Goal: Task Accomplishment & Management: Complete application form

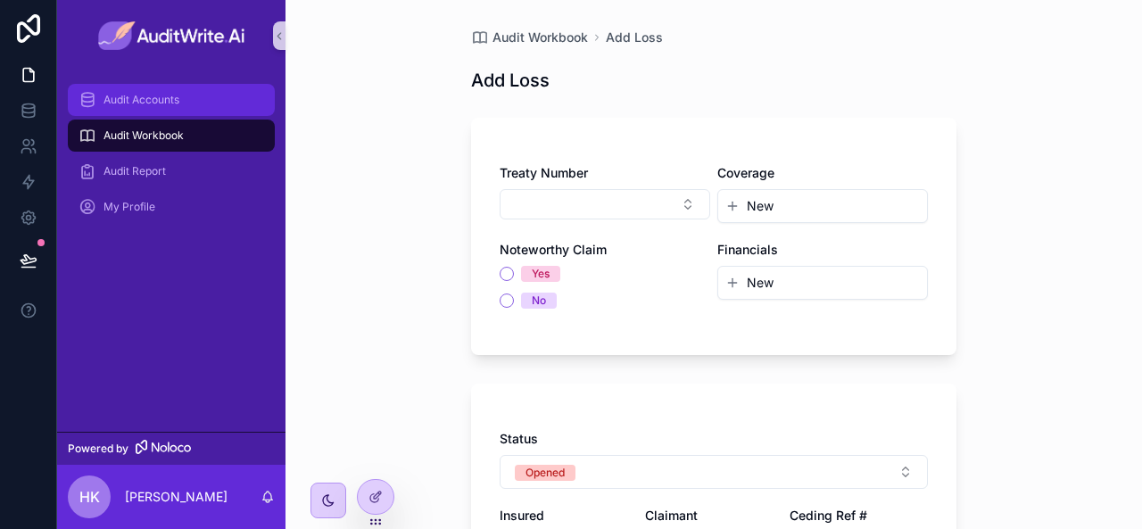
click at [198, 102] on div "Audit Accounts" at bounding box center [171, 100] width 186 height 29
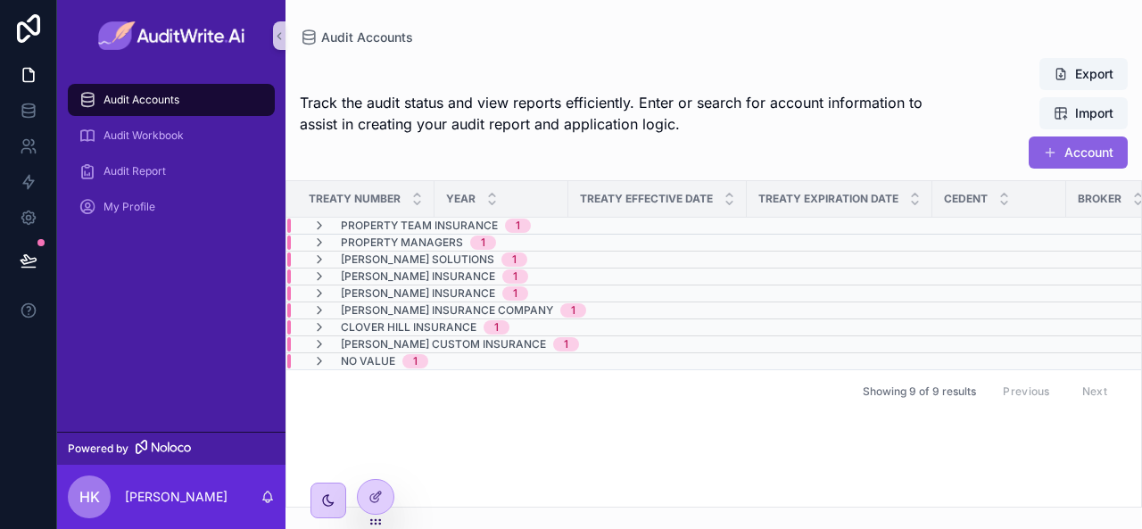
click at [336, 363] on div "No value 1" at bounding box center [370, 361] width 116 height 14
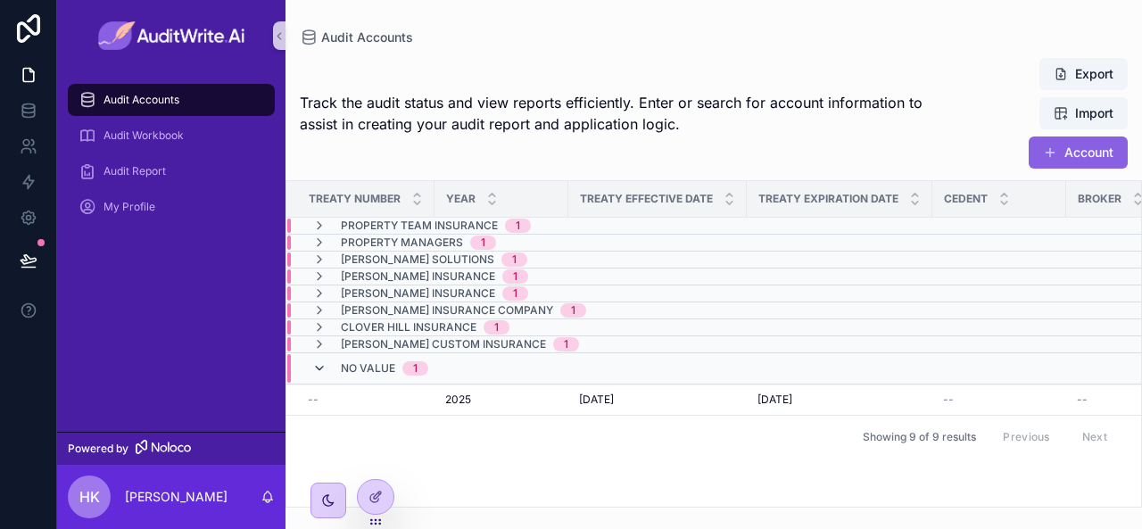
click at [313, 365] on icon "scrollable content" at bounding box center [319, 368] width 14 height 14
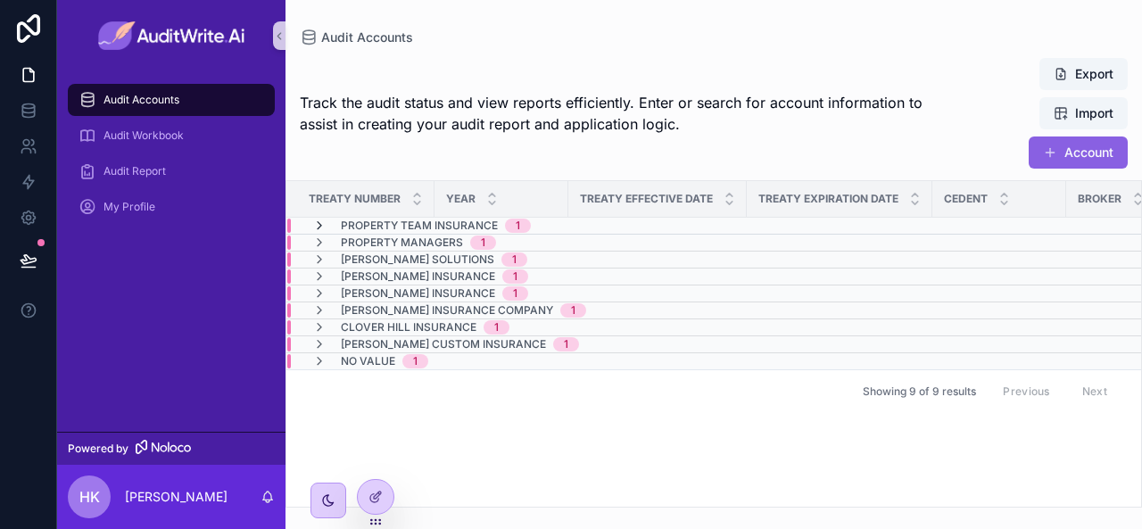
click at [314, 225] on icon "scrollable content" at bounding box center [319, 225] width 14 height 14
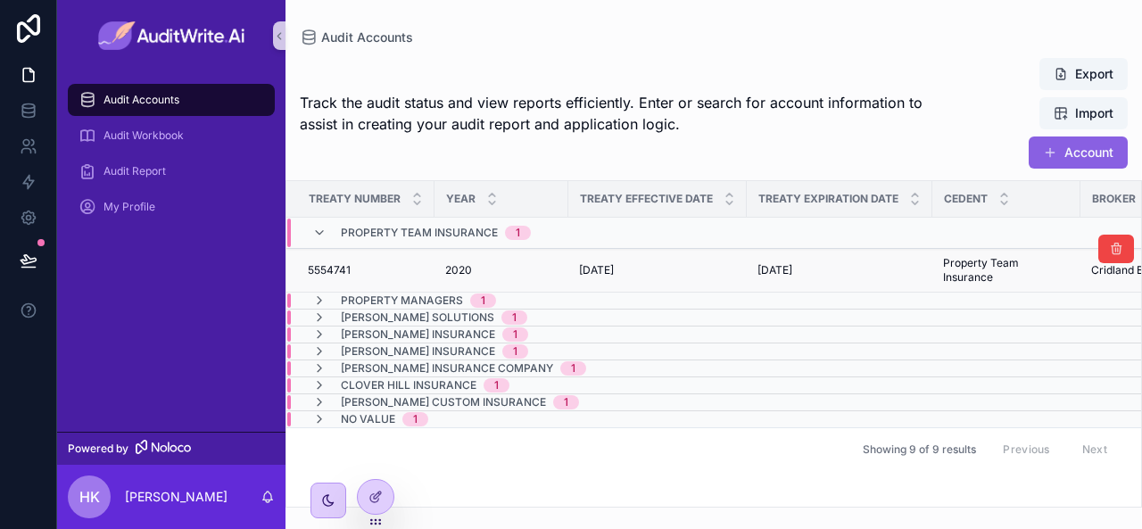
click at [395, 256] on td "5554741 5554741" at bounding box center [360, 271] width 148 height 44
click at [427, 261] on td "5554741 5554741" at bounding box center [360, 271] width 148 height 44
click at [464, 268] on span "2020" at bounding box center [458, 270] width 27 height 14
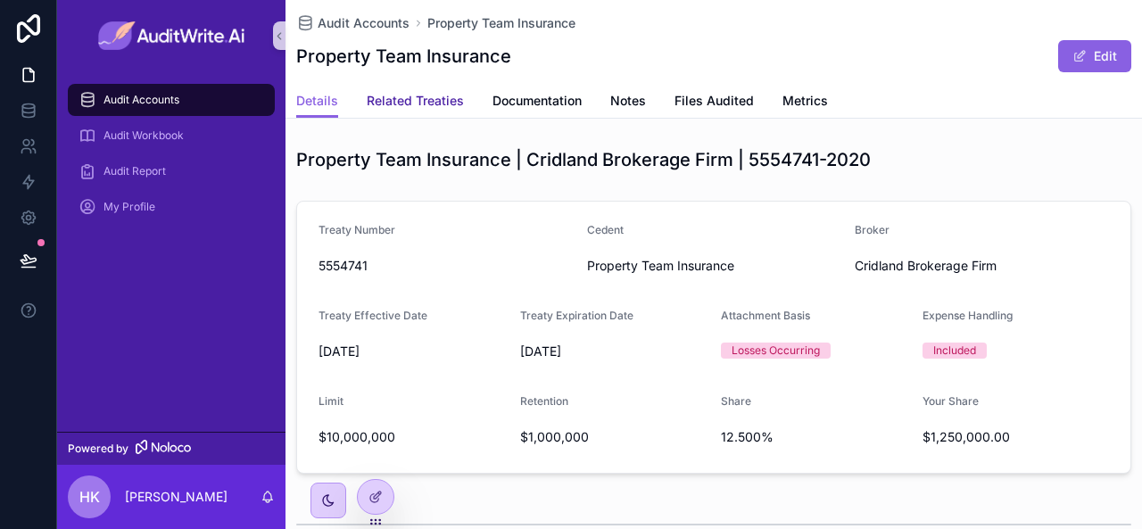
click at [423, 115] on link "Related Treaties" at bounding box center [415, 103] width 97 height 36
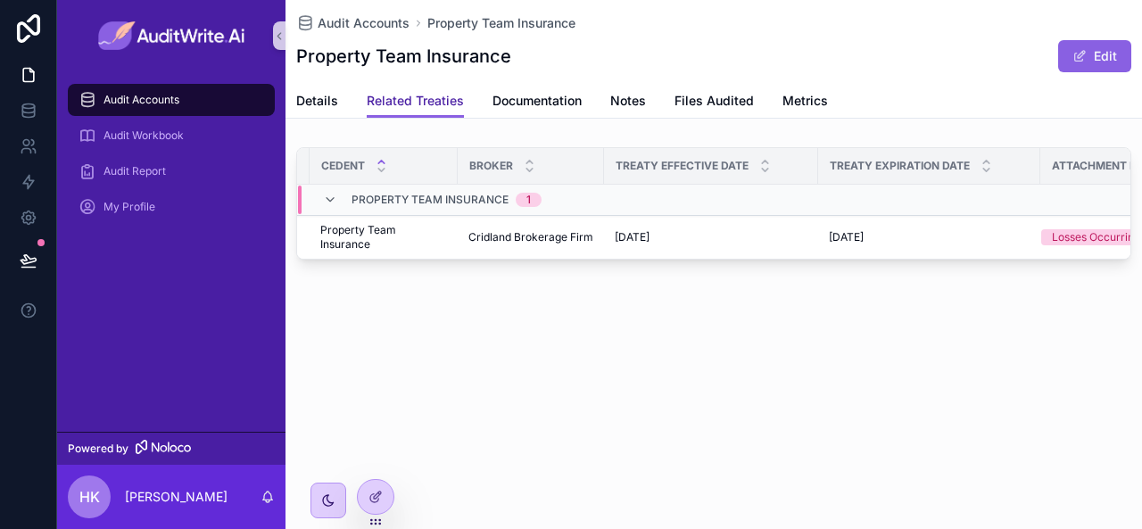
scroll to position [0, 367]
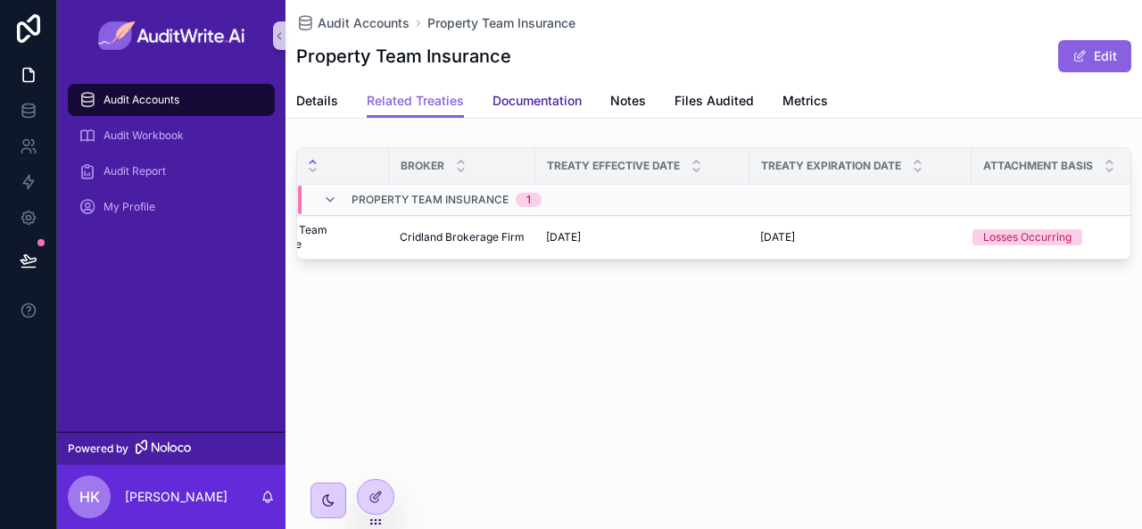
click at [548, 95] on span "Documentation" at bounding box center [536, 101] width 89 height 18
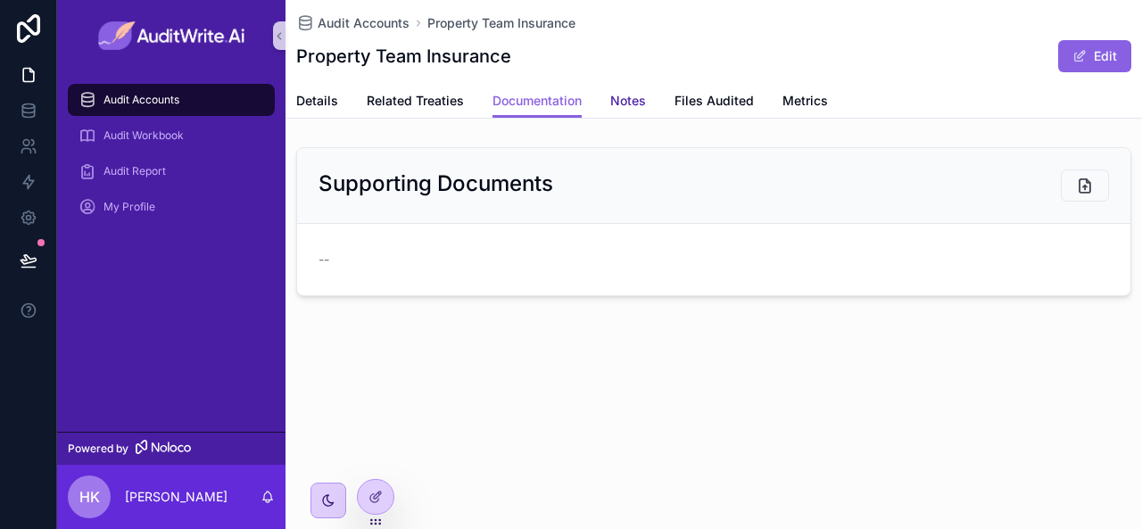
click at [637, 106] on span "Notes" at bounding box center [628, 101] width 36 height 18
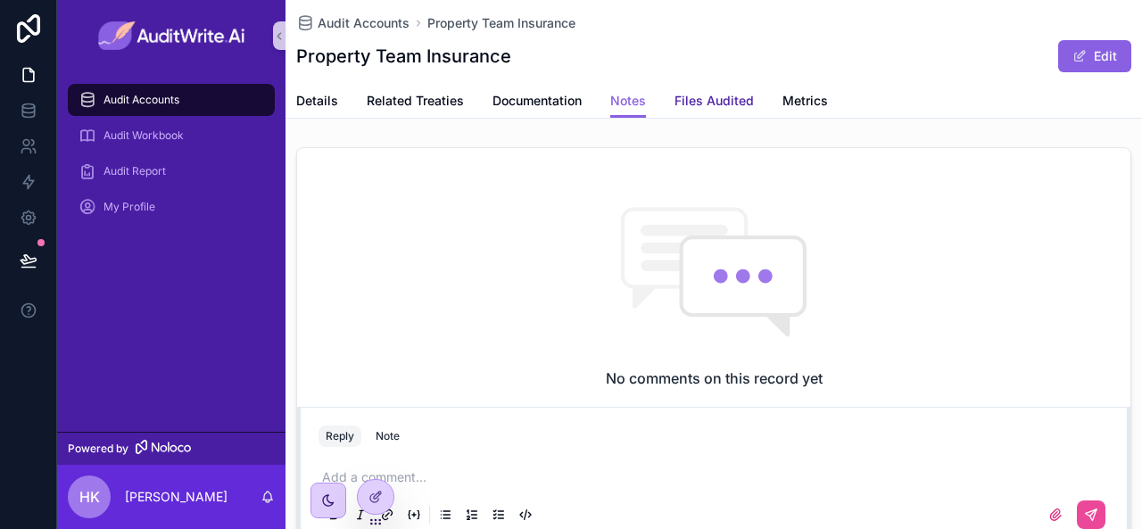
click at [717, 98] on span "Files Audited" at bounding box center [713, 101] width 79 height 18
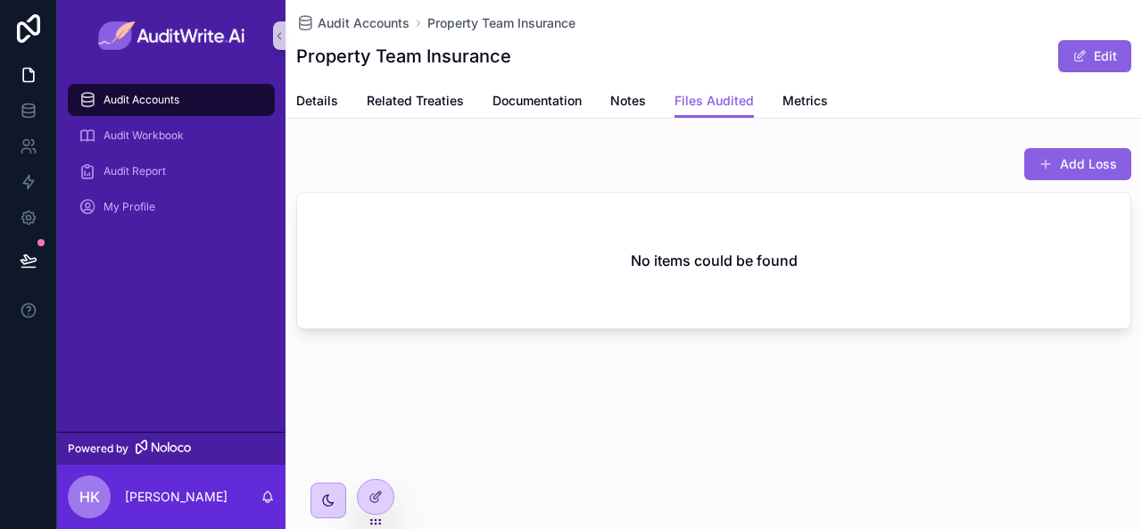
click at [178, 100] on span "Audit Accounts" at bounding box center [141, 100] width 76 height 14
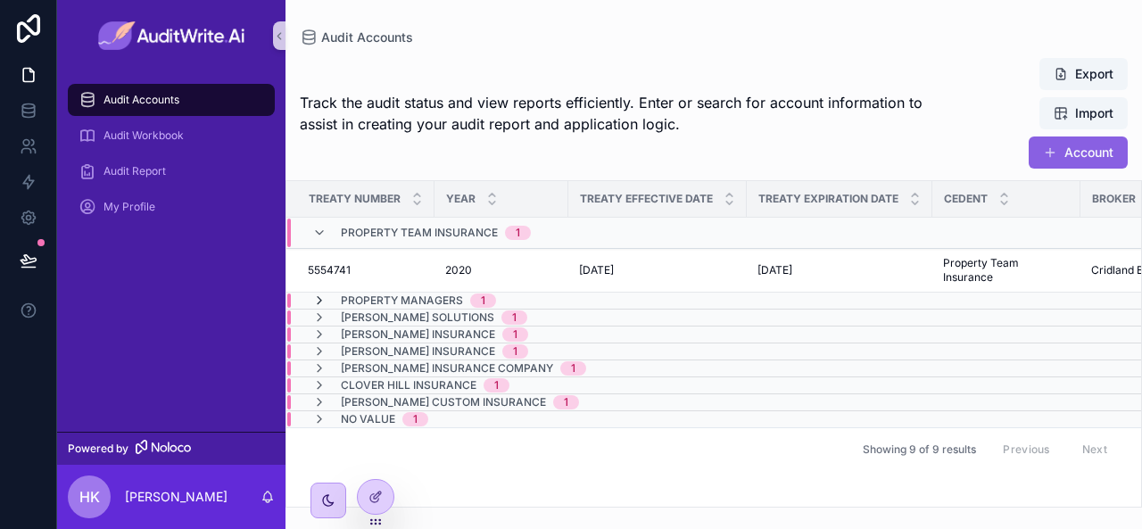
click at [318, 301] on icon "scrollable content" at bounding box center [319, 300] width 14 height 14
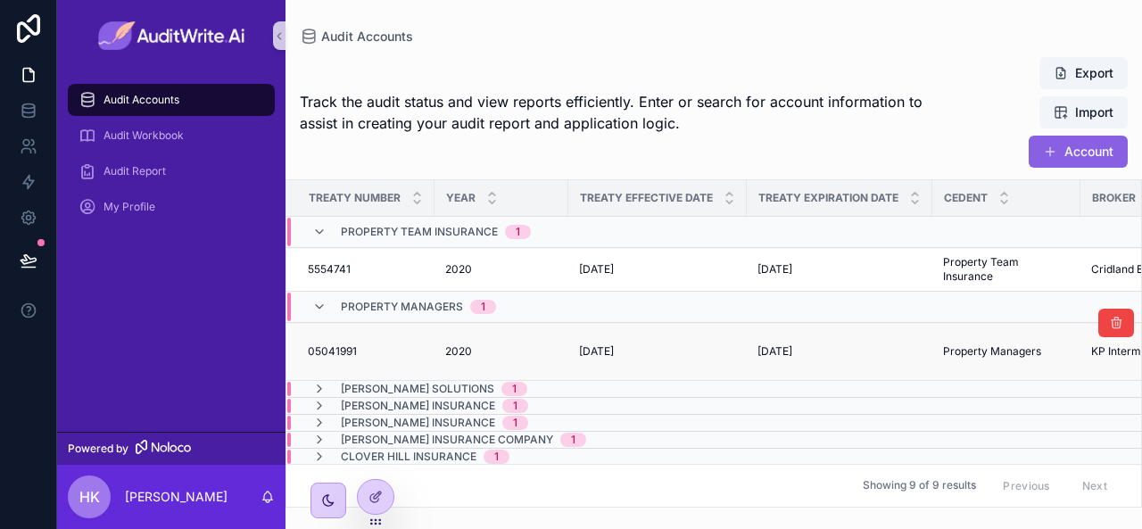
click at [326, 352] on span "05041991" at bounding box center [332, 351] width 49 height 14
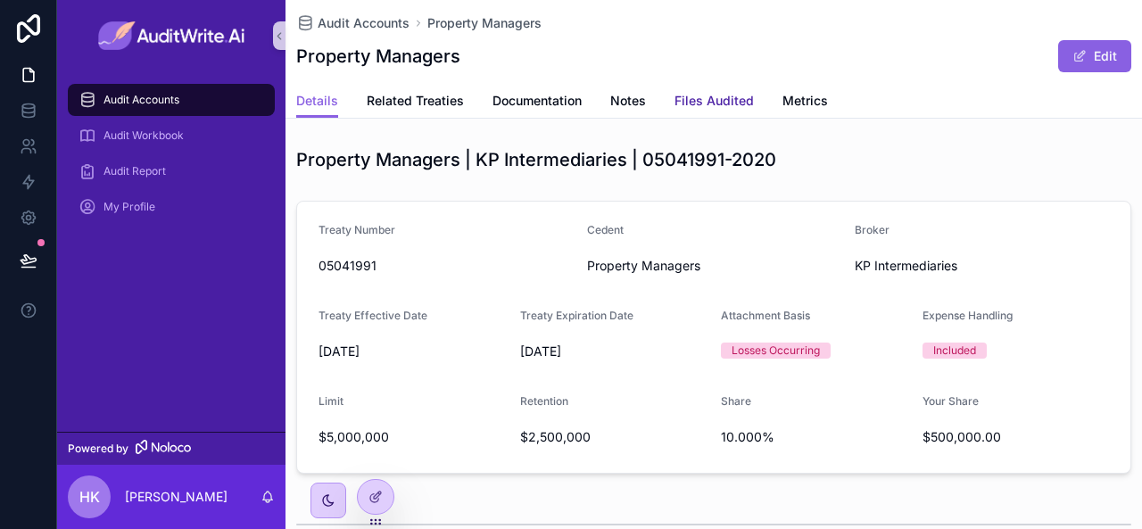
click at [696, 87] on link "Files Audited" at bounding box center [713, 103] width 79 height 36
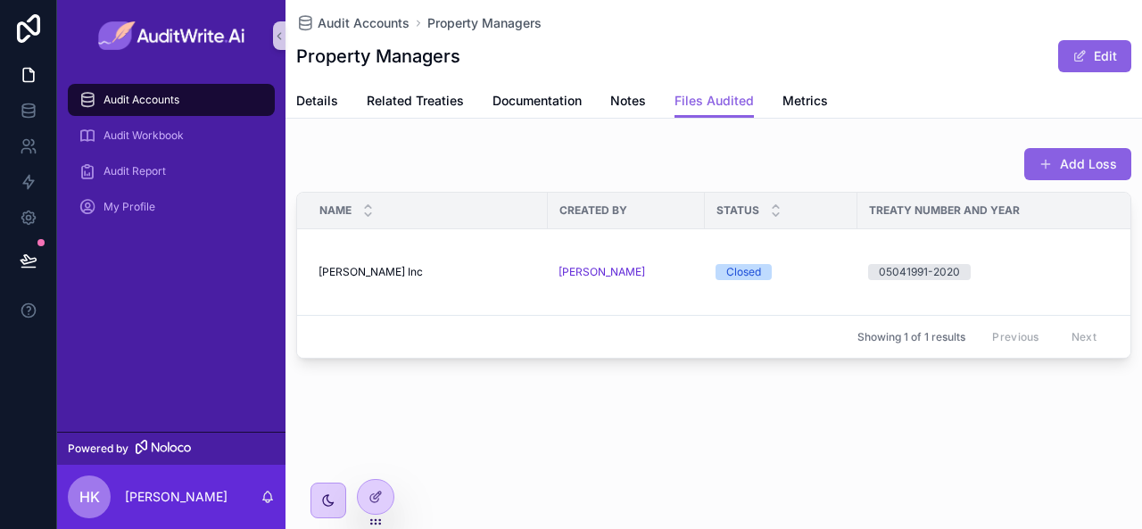
click at [764, 366] on div "Add Loss Name Created by Status Treaty number and year Ai Summary [PERSON_NAME]…" at bounding box center [713, 253] width 856 height 226
click at [797, 101] on span "Metrics" at bounding box center [804, 101] width 45 height 18
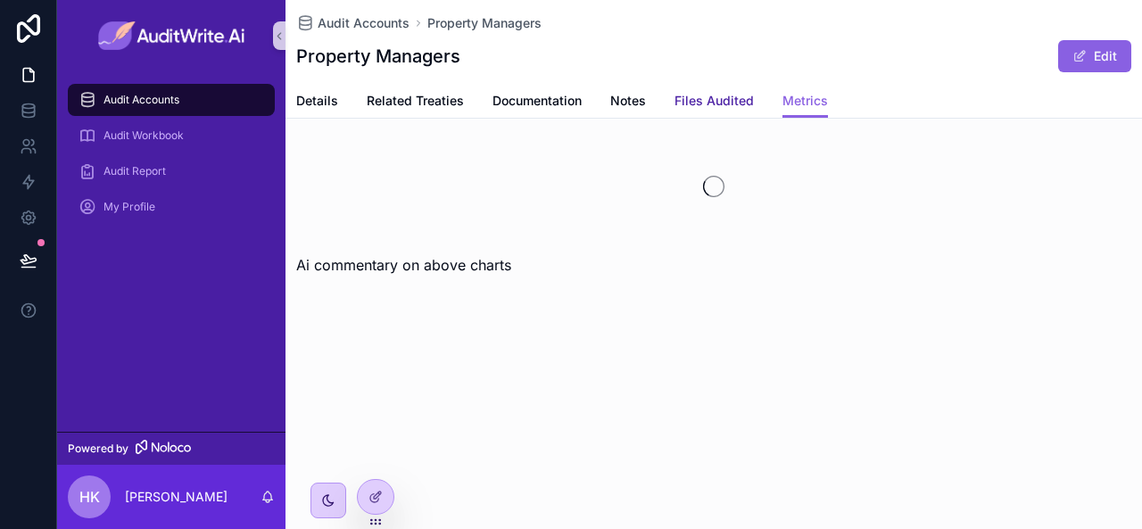
click at [702, 94] on span "Files Audited" at bounding box center [713, 101] width 79 height 18
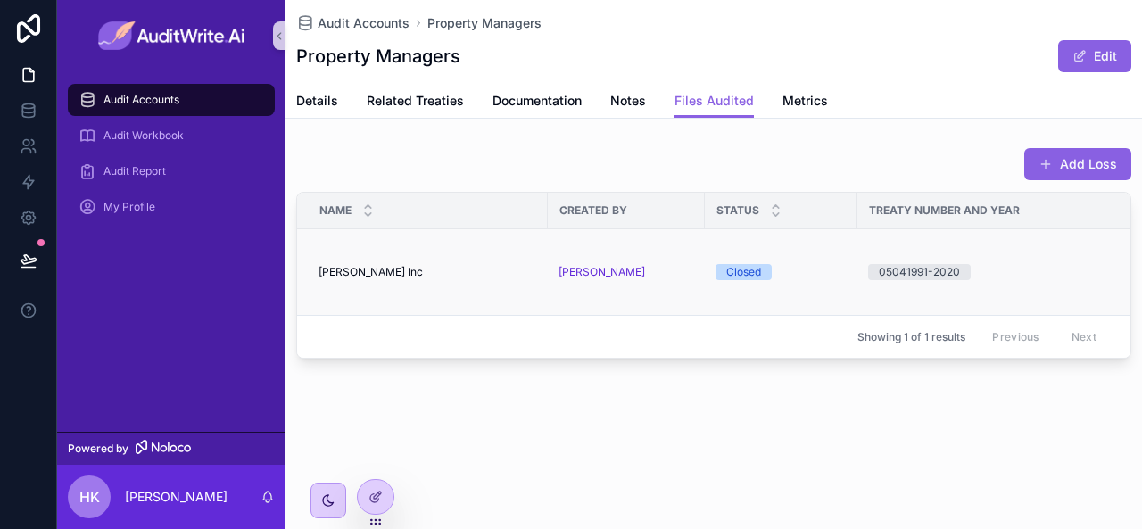
click at [360, 268] on span "[PERSON_NAME] Inc" at bounding box center [370, 272] width 104 height 14
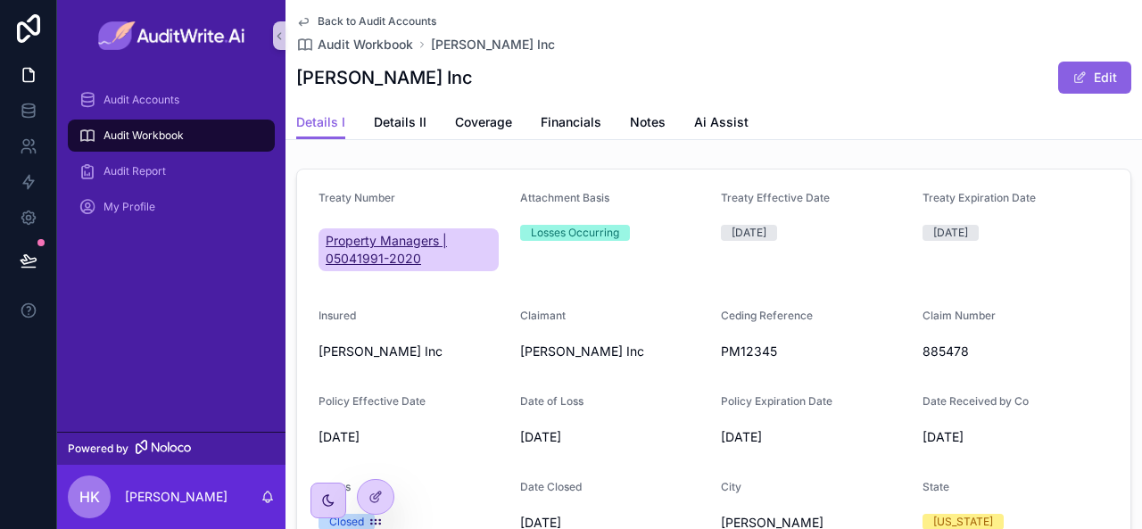
click at [394, 245] on span "Property Managers | 05041991-2020" at bounding box center [409, 250] width 166 height 36
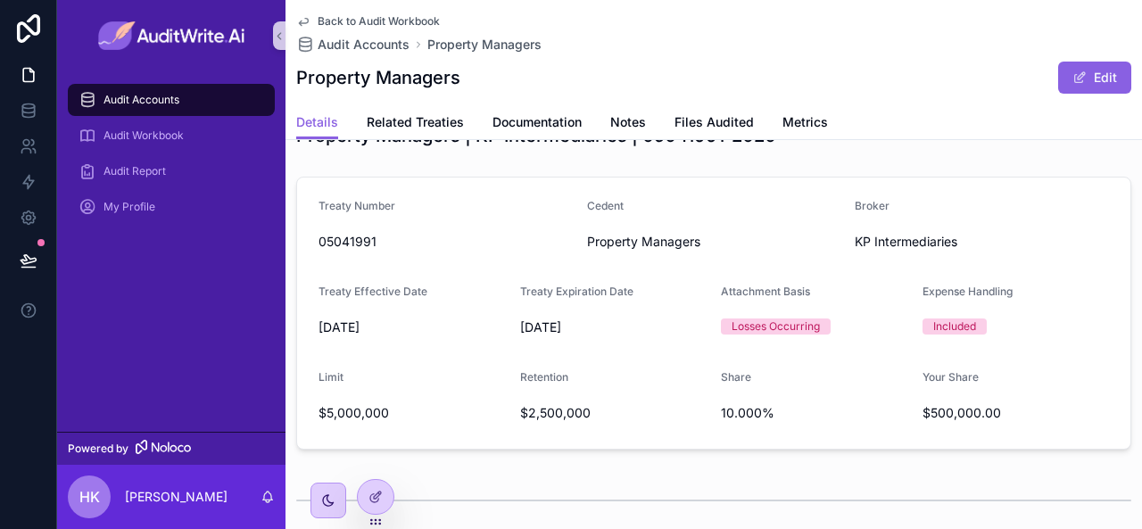
scroll to position [36, 0]
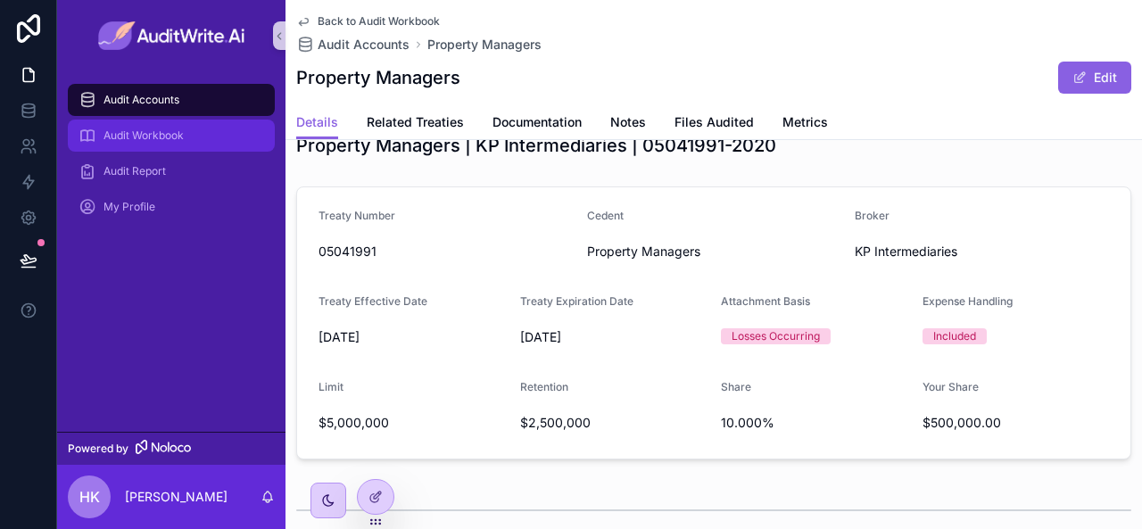
click at [100, 130] on div "Audit Workbook" at bounding box center [171, 135] width 186 height 29
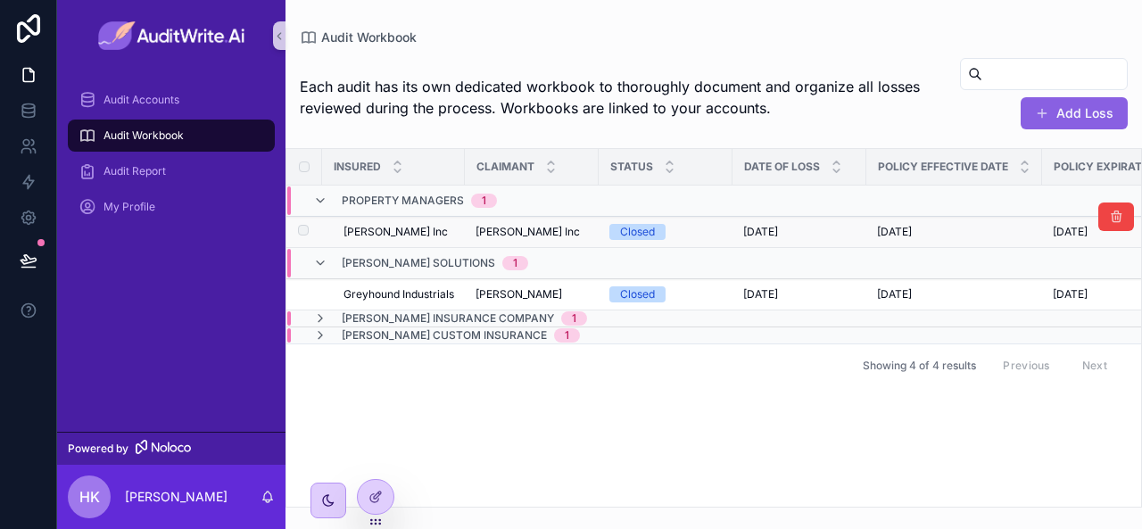
click at [382, 233] on span "[PERSON_NAME] Inc" at bounding box center [395, 232] width 104 height 14
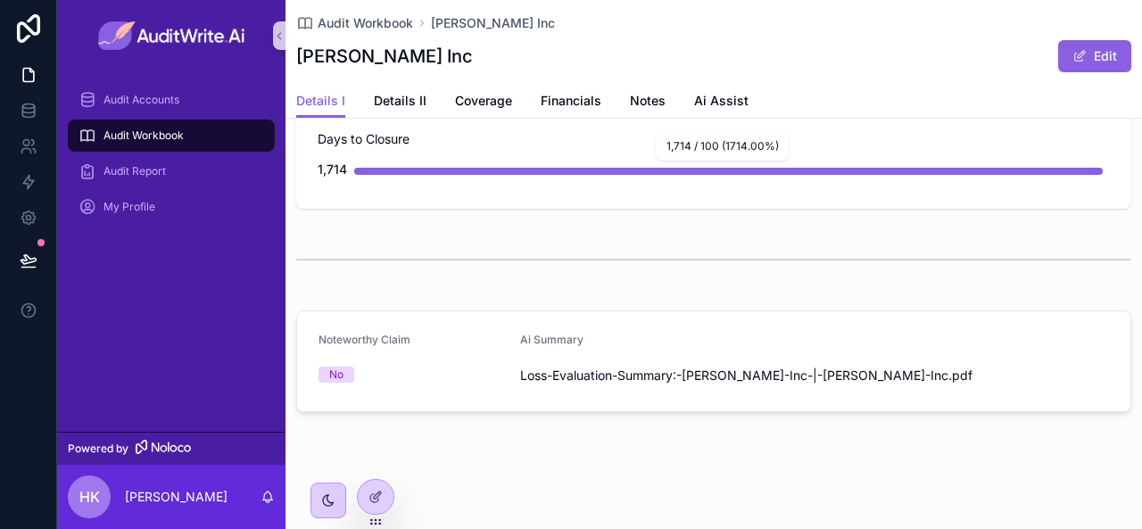
scroll to position [460, 0]
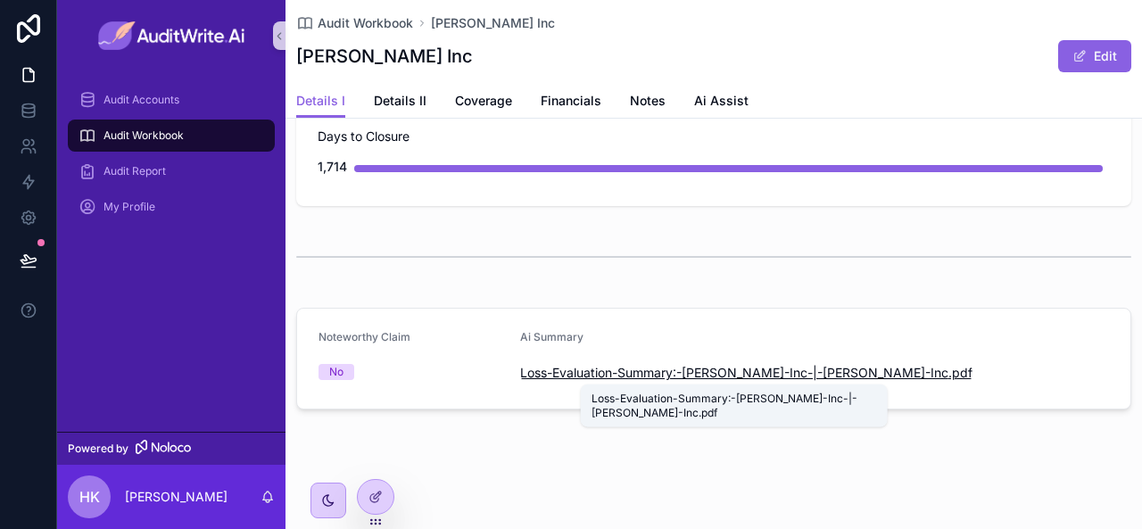
click at [567, 372] on span "Loss-Evaluation-Summary:-[PERSON_NAME]-Inc-|-[PERSON_NAME]-Inc" at bounding box center [734, 373] width 428 height 18
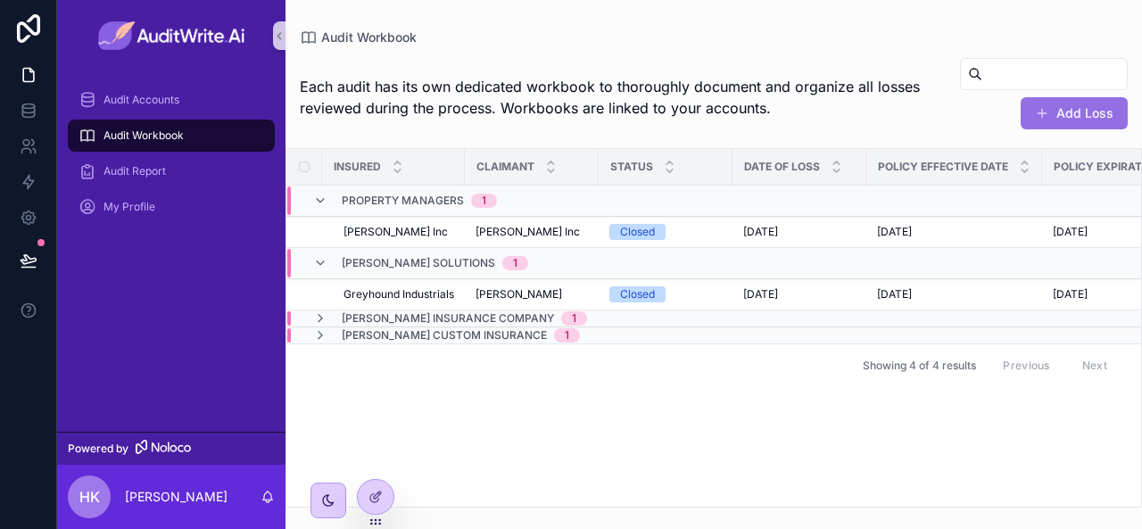
click at [1079, 104] on button "Add Loss" at bounding box center [1073, 113] width 107 height 32
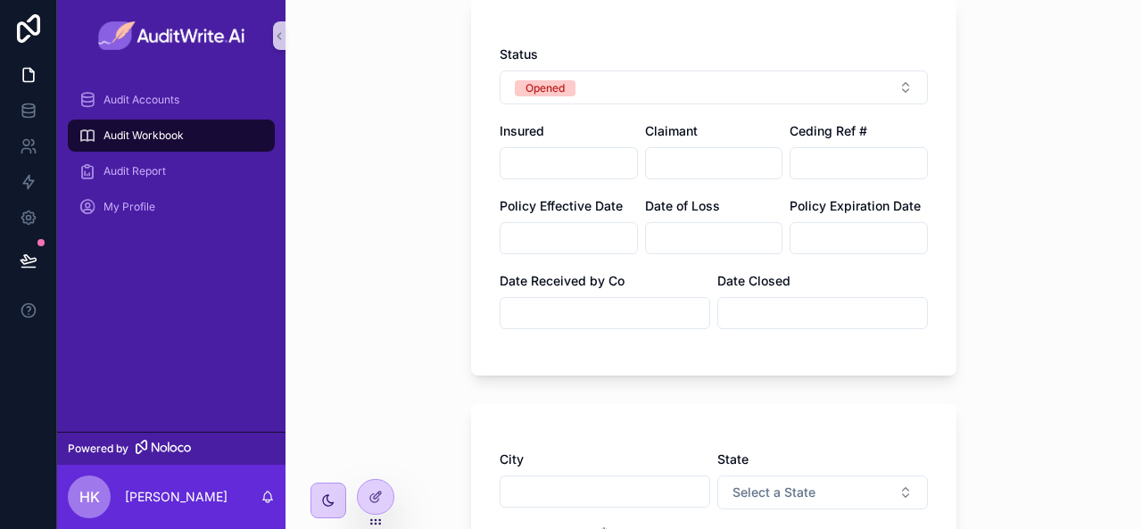
scroll to position [385, 0]
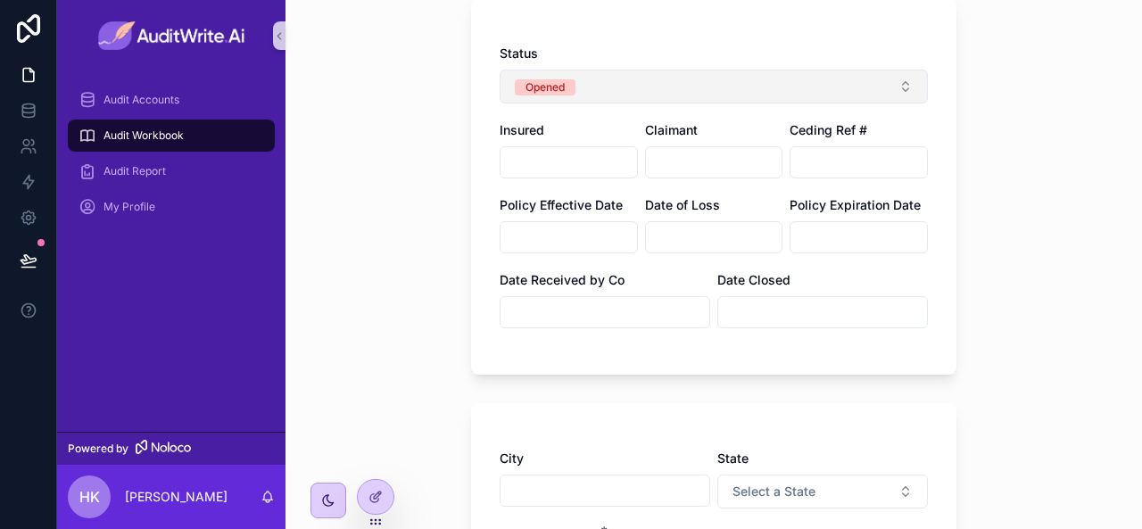
click at [590, 78] on button "Opened" at bounding box center [713, 87] width 428 height 34
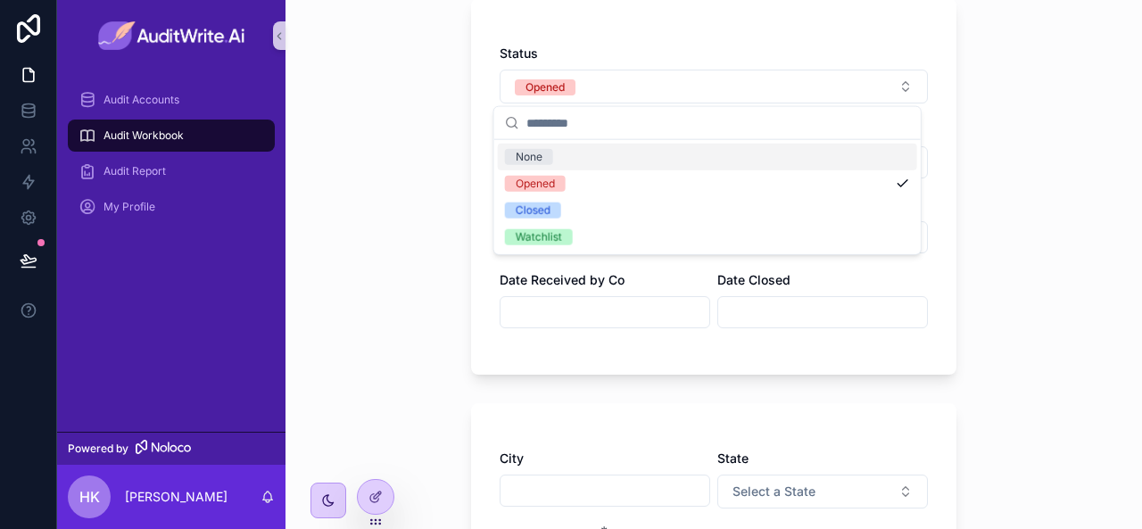
click at [444, 161] on div "Audit Workbook Add Loss Add Loss Treaty Number Coverage New Noteworthy Claim Ye…" at bounding box center [713, 264] width 856 height 529
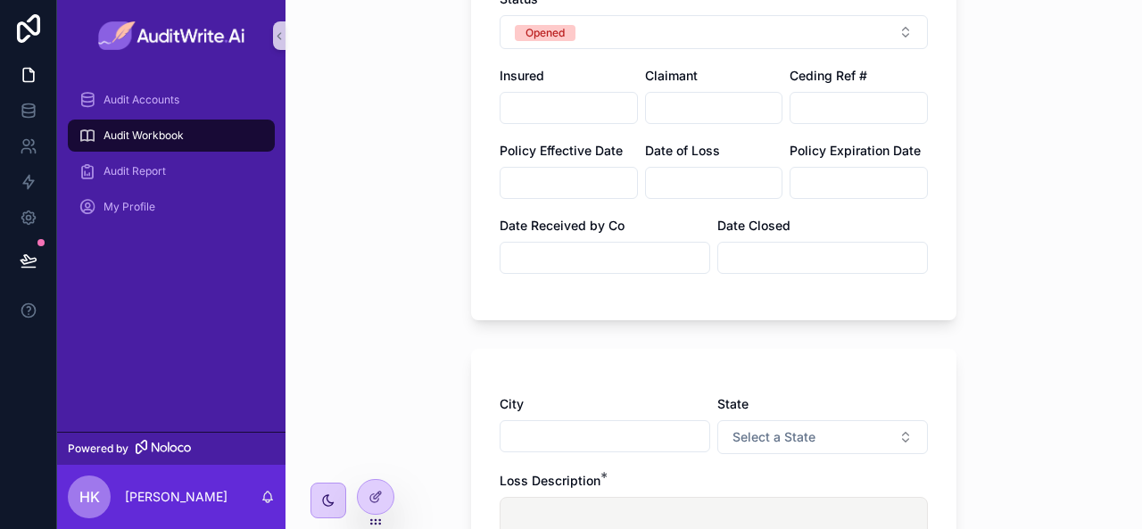
scroll to position [441, 0]
click at [638, 256] on input "scrollable content" at bounding box center [604, 256] width 209 height 25
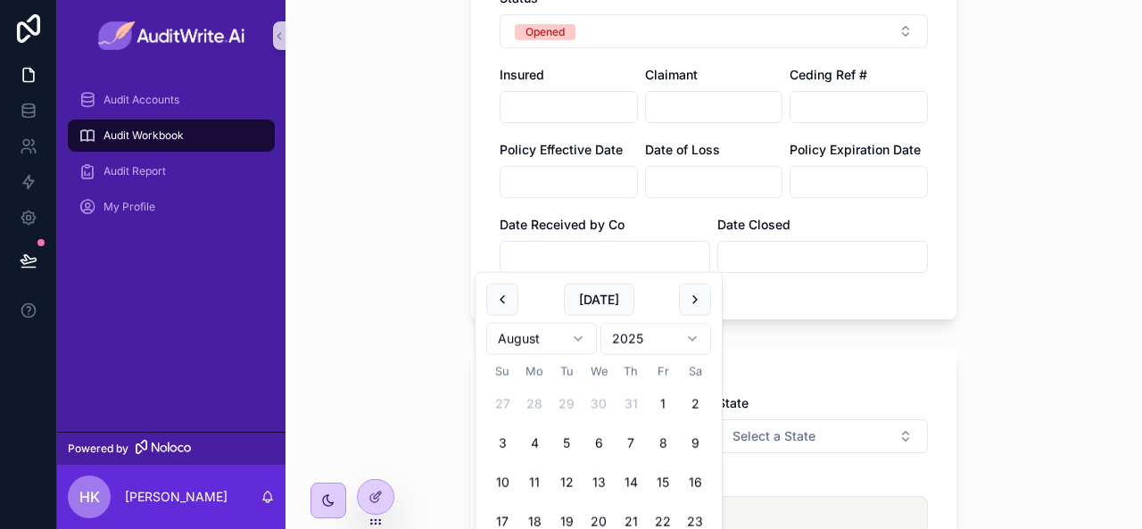
click at [570, 420] on tbody "27 28 29 30 31 1 2 3 4 5 6 7 8 9 10 11 12 13 14 15 16 17 18 19 20 21 22 23 24 2…" at bounding box center [598, 498] width 225 height 235
click at [569, 436] on button "5" at bounding box center [566, 443] width 32 height 32
type input "********"
click at [863, 307] on div "Status Opened Insured Claimant Ceding Ref # Policy Effective Date Date of Loss …" at bounding box center [713, 131] width 485 height 376
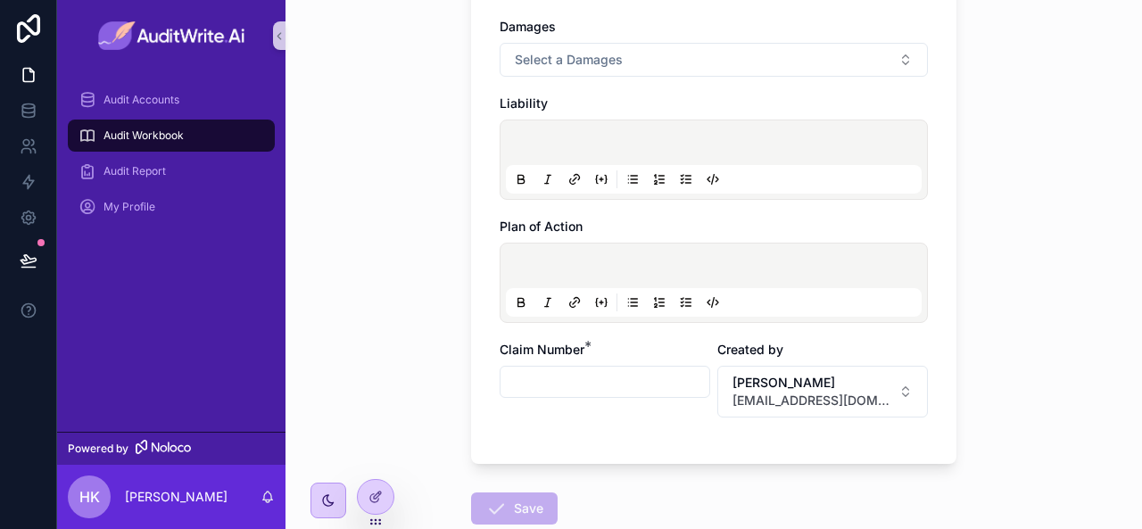
scroll to position [1121, 0]
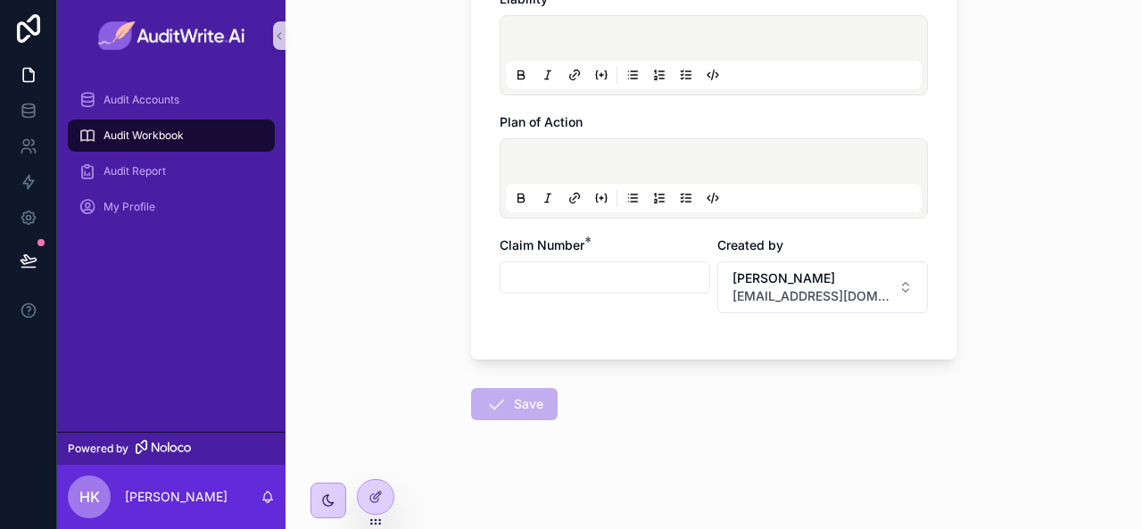
click at [609, 265] on input "scrollable content" at bounding box center [604, 277] width 209 height 25
click at [772, 273] on span "[PERSON_NAME]" at bounding box center [811, 278] width 159 height 18
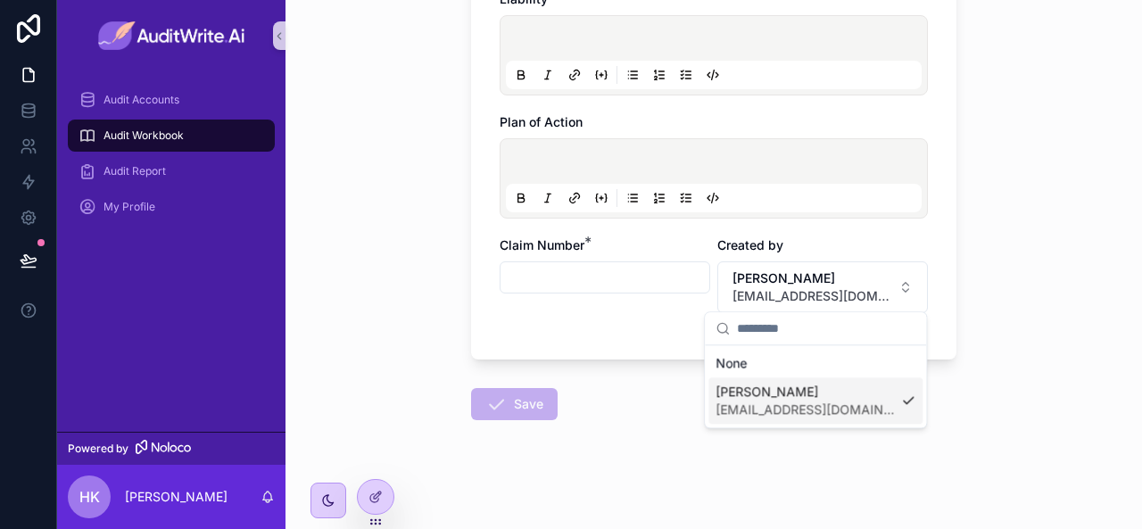
click at [617, 336] on div "City State Select a State Loss Description * Damages Select a Damages Liability…" at bounding box center [713, 13] width 485 height 692
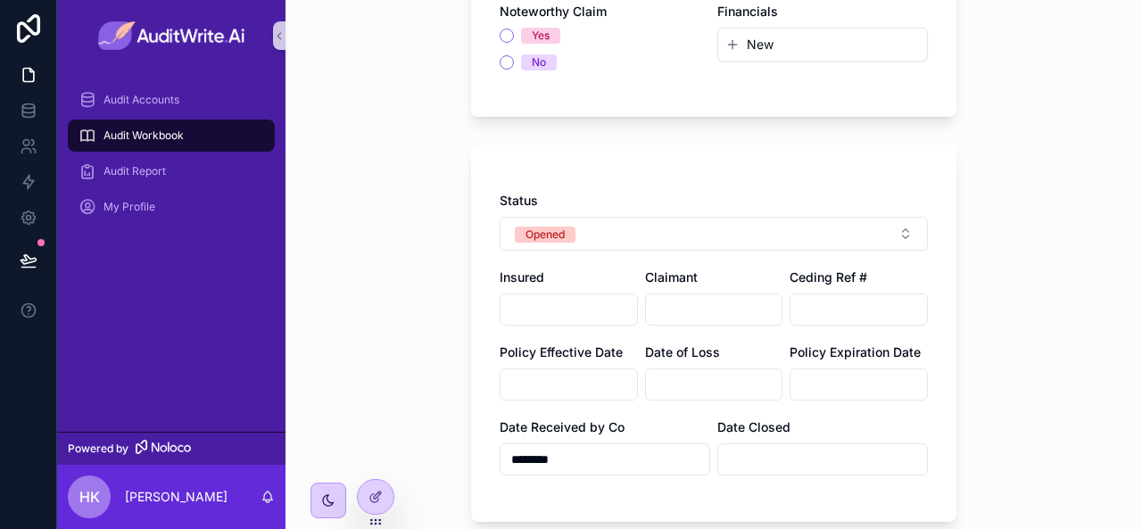
scroll to position [0, 0]
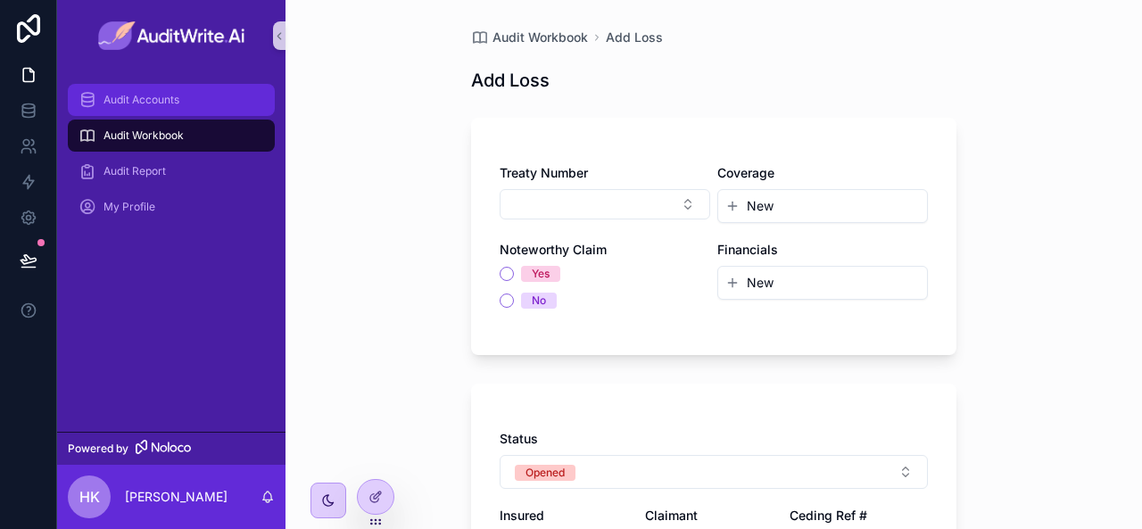
click at [156, 108] on div "Audit Accounts" at bounding box center [171, 100] width 186 height 29
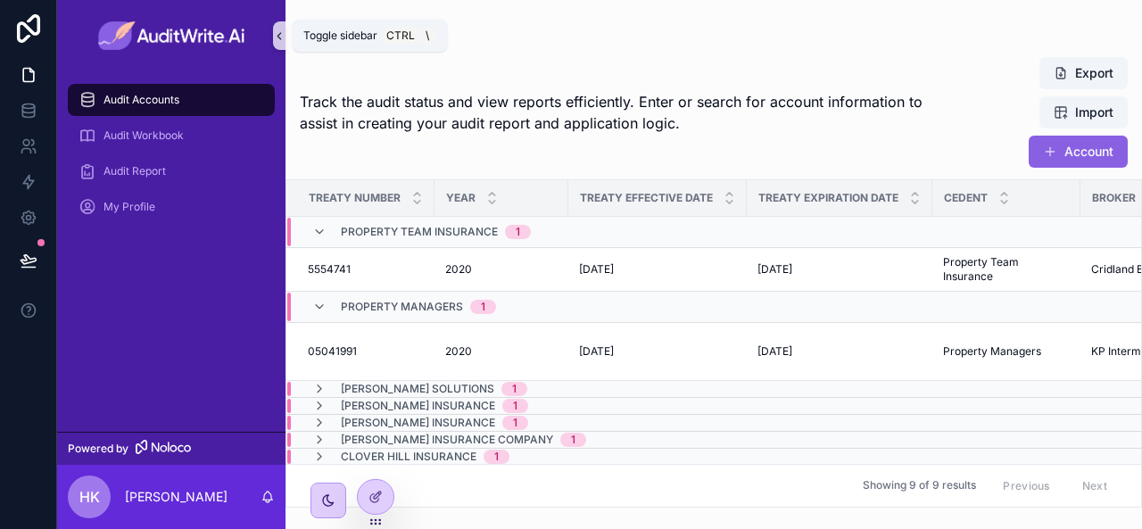
click at [277, 33] on icon "scrollable content" at bounding box center [279, 35] width 12 height 13
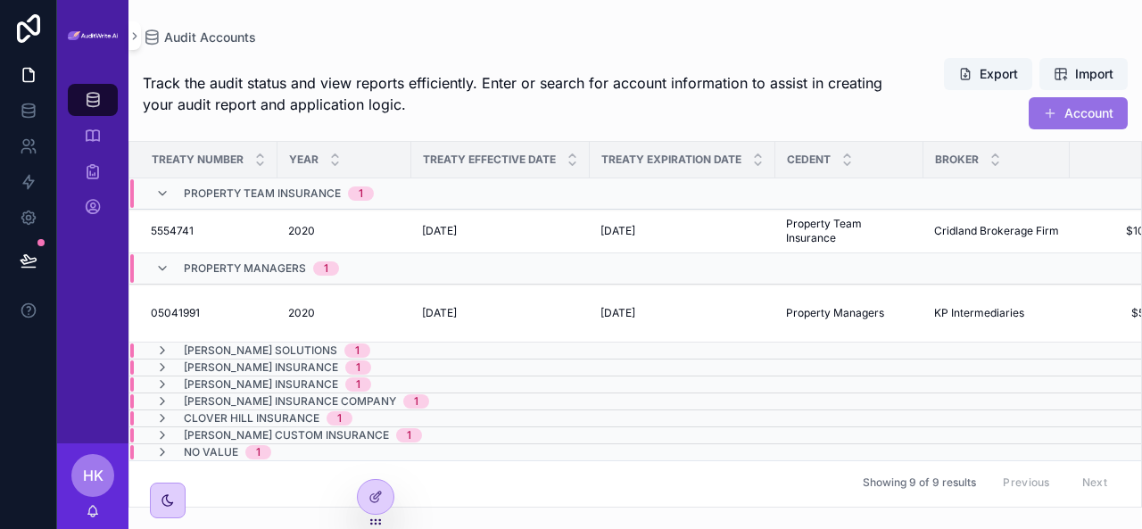
click at [1062, 122] on button "Account" at bounding box center [1077, 113] width 99 height 32
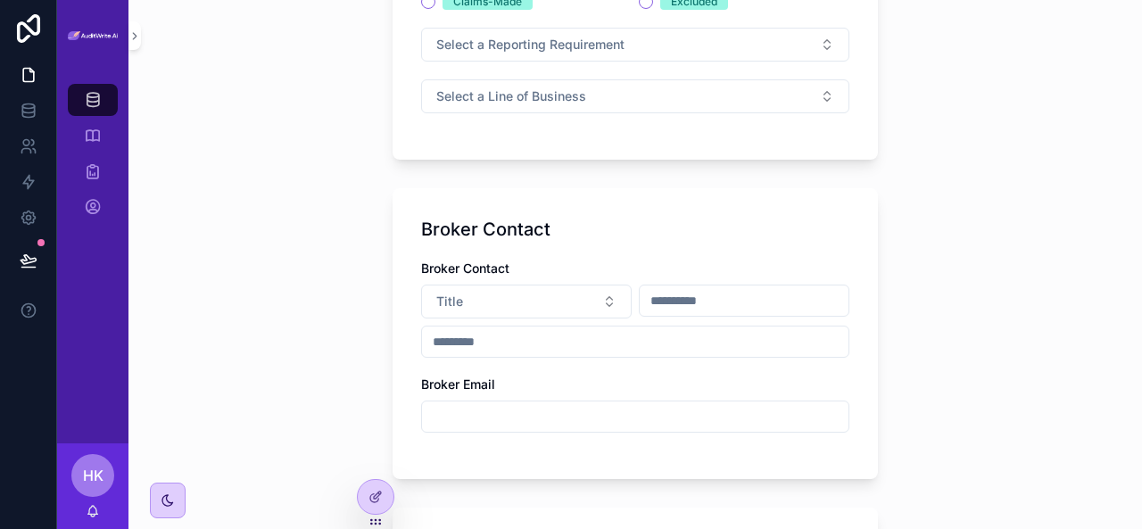
scroll to position [578, 0]
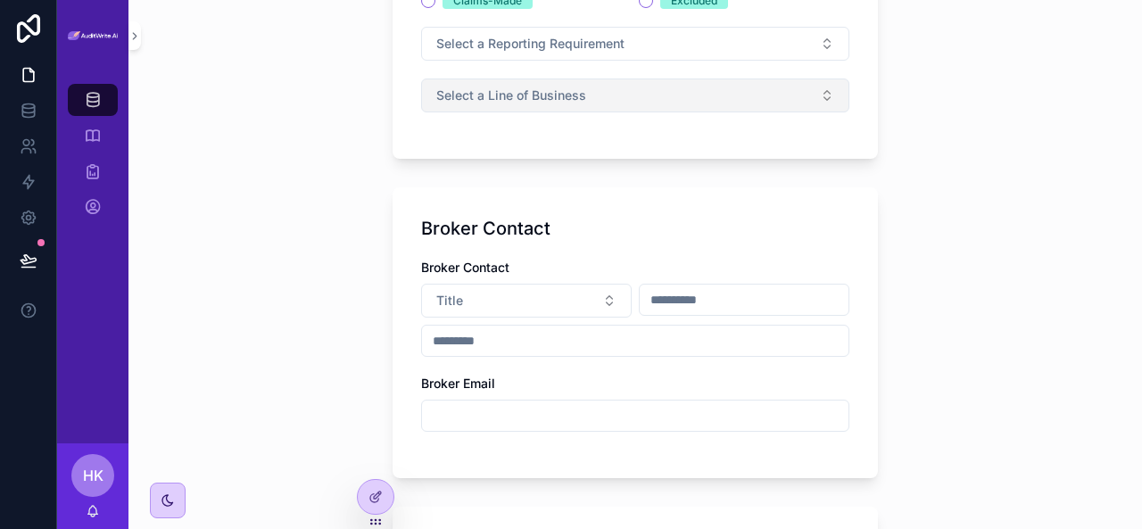
click at [510, 99] on span "Select a Line of Business" at bounding box center [511, 96] width 150 height 18
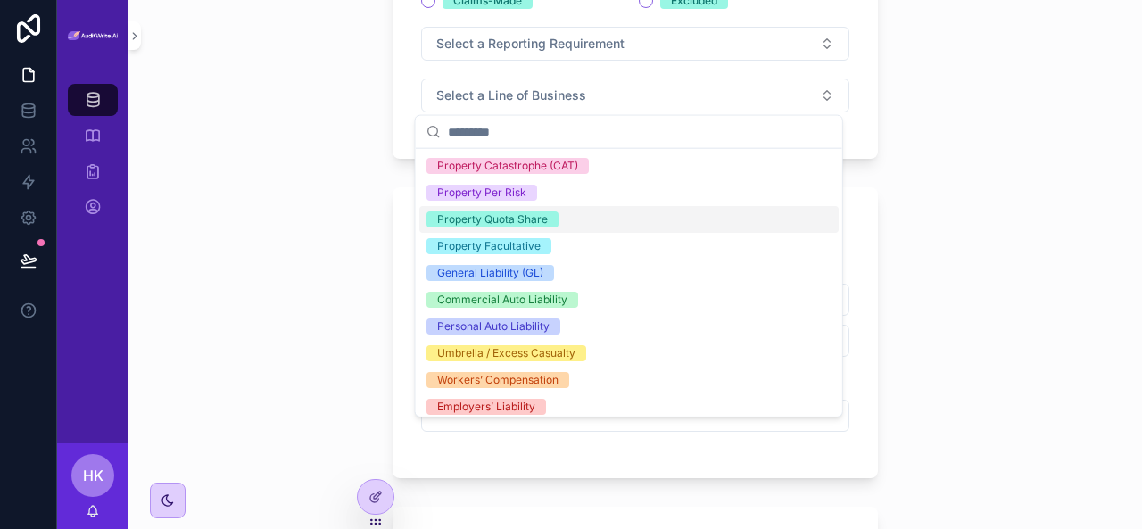
click at [519, 224] on div "Property Quota Share" at bounding box center [492, 219] width 111 height 16
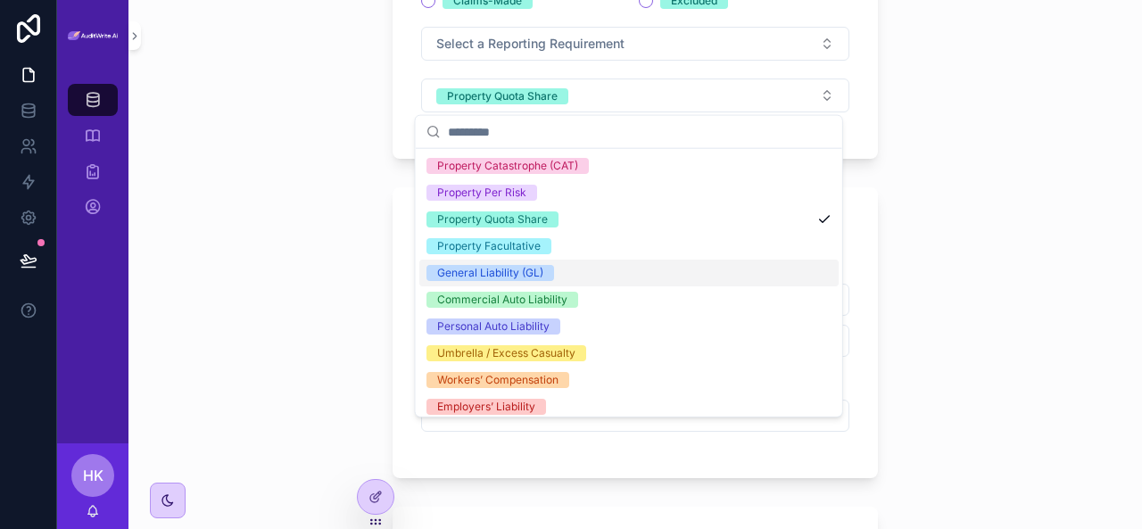
click at [549, 272] on span "General Liability (GL)" at bounding box center [490, 273] width 128 height 16
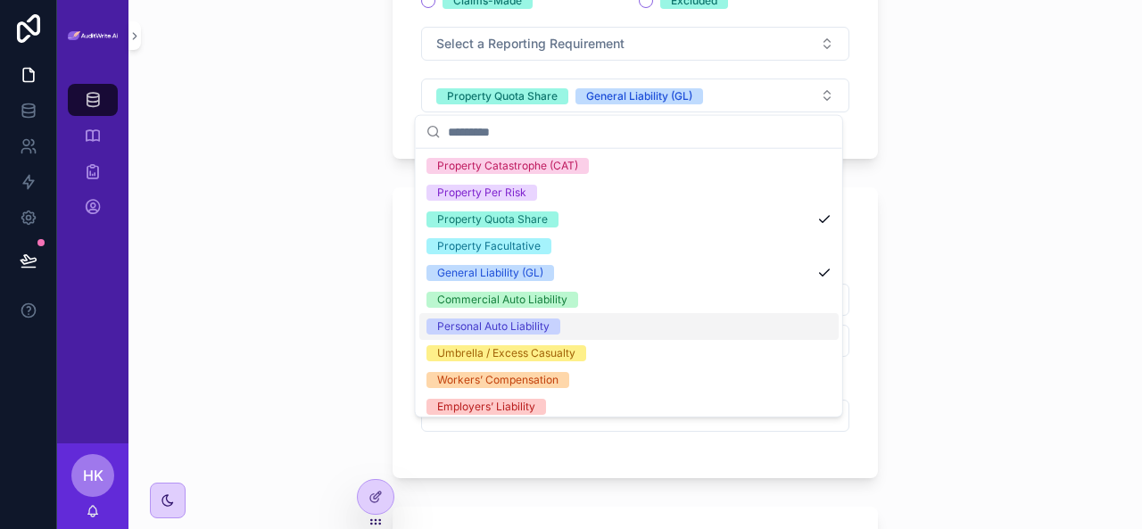
click at [557, 327] on span "Personal Auto Liability" at bounding box center [493, 326] width 134 height 16
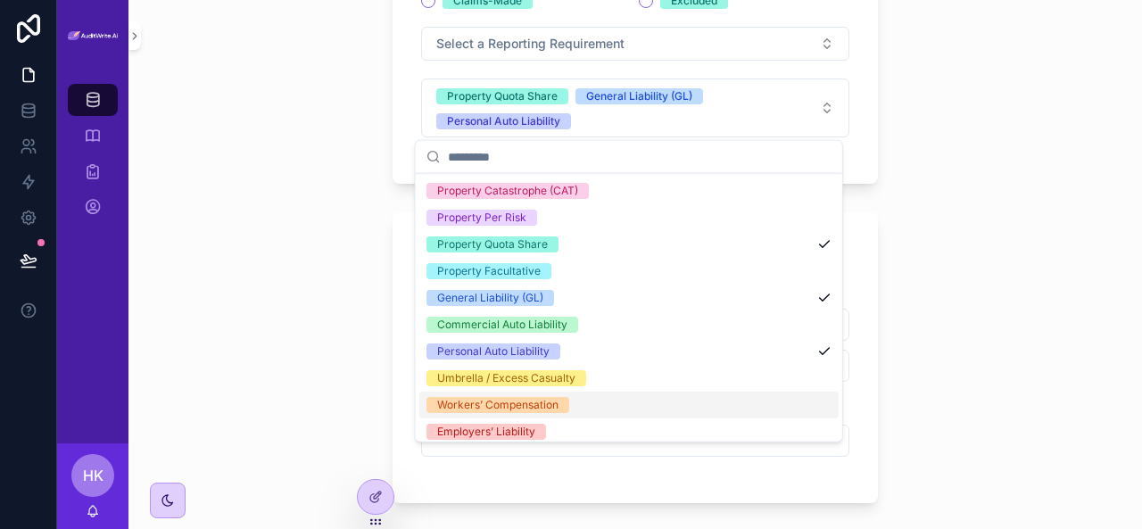
click at [570, 393] on div "Workers’ Compensation" at bounding box center [628, 405] width 419 height 27
click at [515, 409] on div "Workers’ Compensation" at bounding box center [497, 405] width 121 height 16
click at [521, 433] on div "Employers’ Liability" at bounding box center [486, 432] width 98 height 16
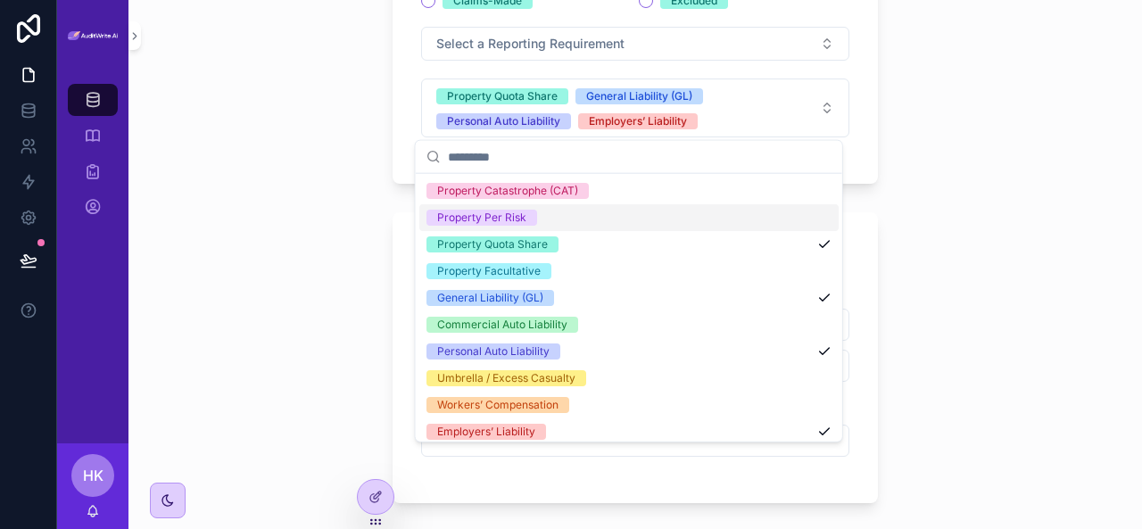
click at [491, 224] on div "Property Per Risk" at bounding box center [481, 218] width 89 height 16
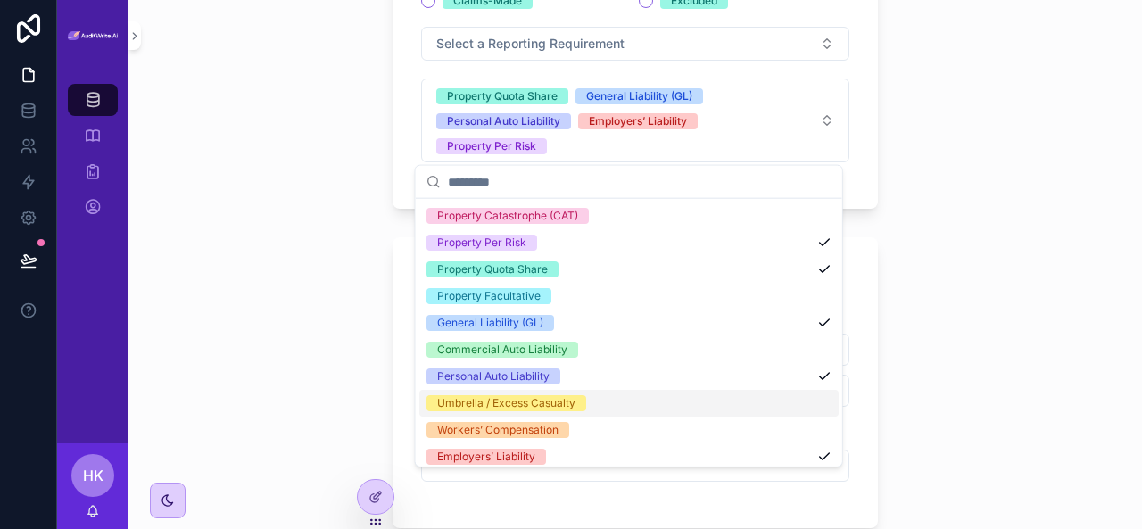
click at [528, 390] on div "Umbrella / Excess Casualty" at bounding box center [628, 403] width 419 height 27
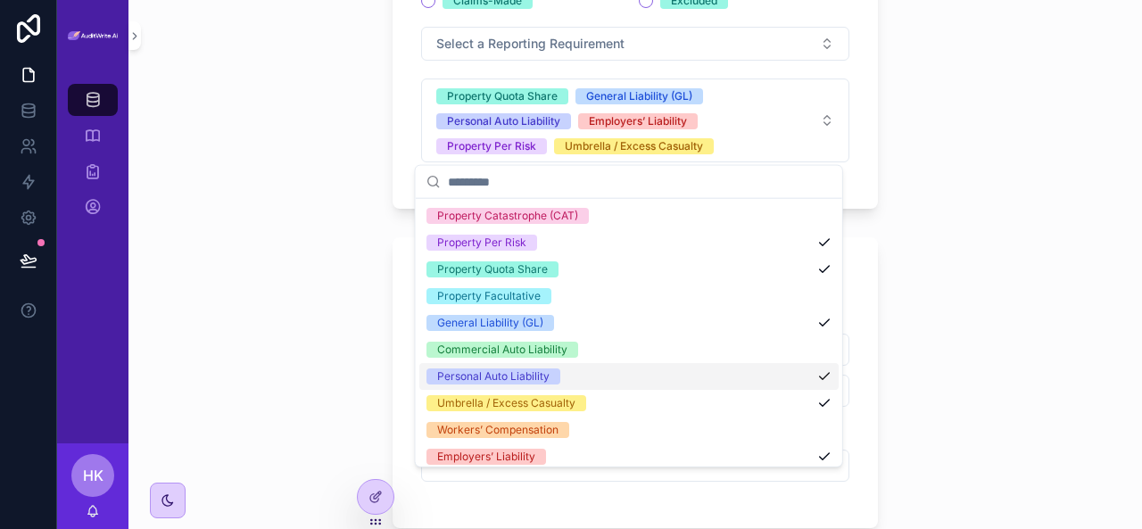
click at [362, 349] on div "Audit Accounts Treaty Details Treaty Details Cedent Broker Limit Retention Shar…" at bounding box center [634, 264] width 1013 height 529
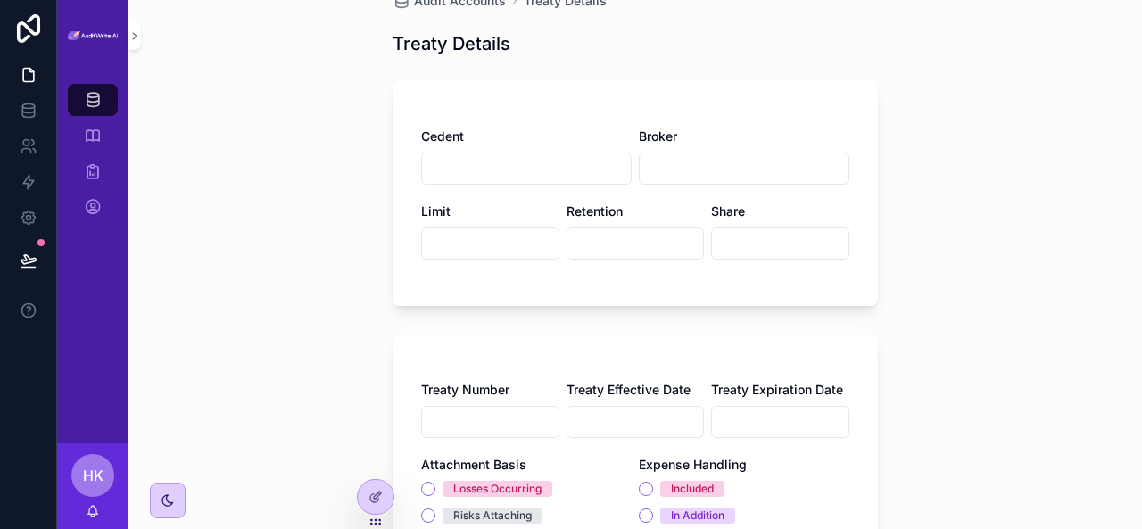
scroll to position [0, 0]
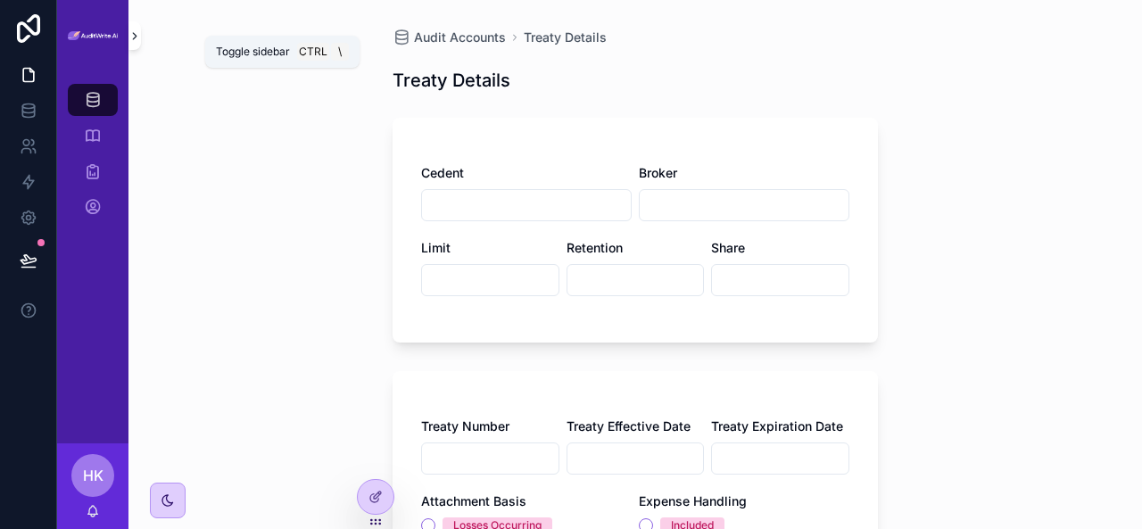
click at [132, 37] on icon "scrollable content" at bounding box center [134, 35] width 12 height 13
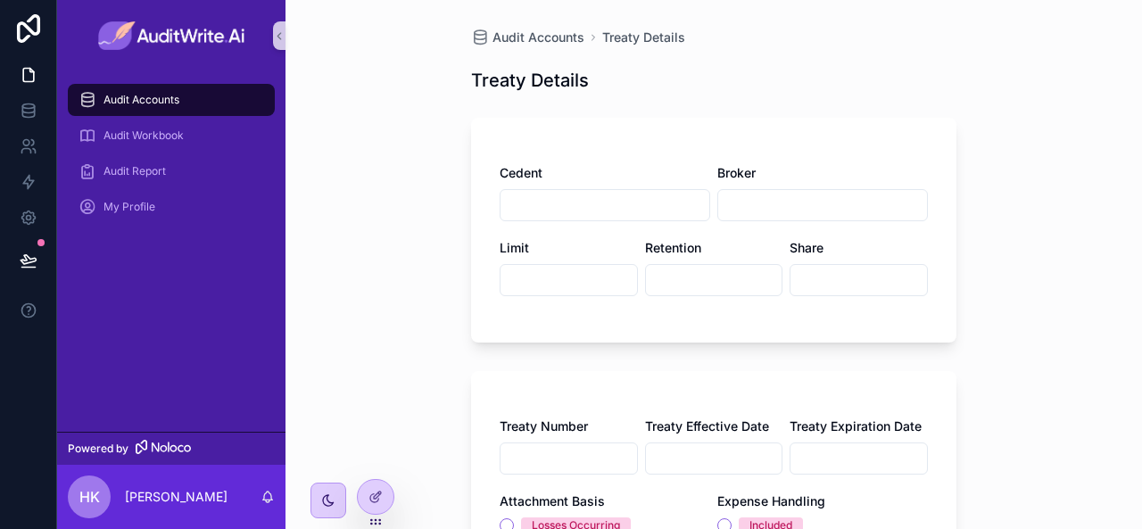
click at [574, 281] on input "scrollable content" at bounding box center [568, 280] width 136 height 25
click at [686, 284] on input "scrollable content" at bounding box center [714, 280] width 136 height 25
click at [838, 282] on input "scrollable content" at bounding box center [858, 280] width 136 height 25
click at [792, 199] on input "scrollable content" at bounding box center [822, 205] width 209 height 25
click at [547, 211] on input "scrollable content" at bounding box center [604, 205] width 209 height 25
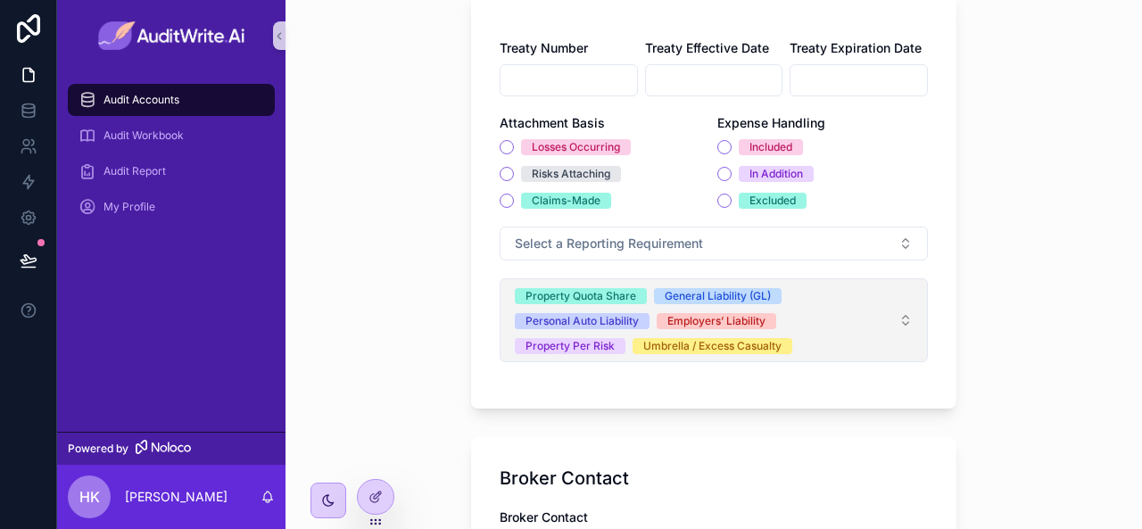
scroll to position [379, 0]
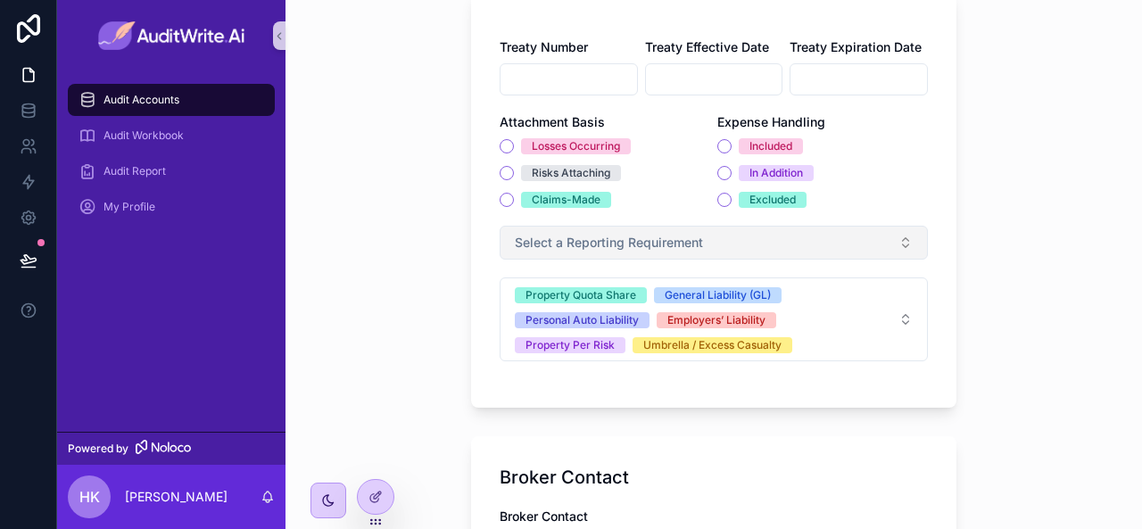
click at [617, 231] on button "Select a Reporting Requirement" at bounding box center [713, 243] width 428 height 34
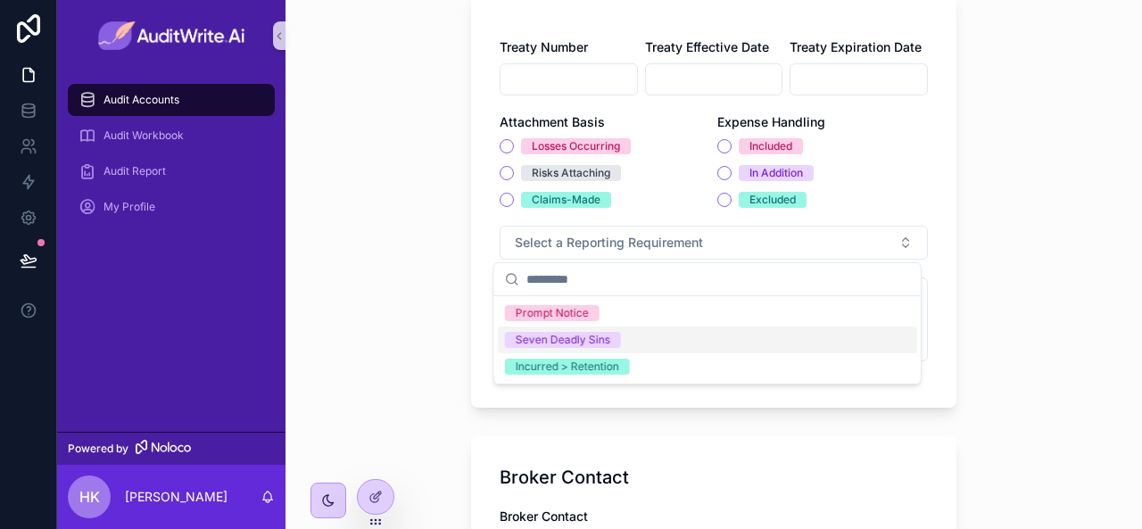
click at [594, 326] on div "Seven Deadly Sins" at bounding box center [707, 339] width 419 height 27
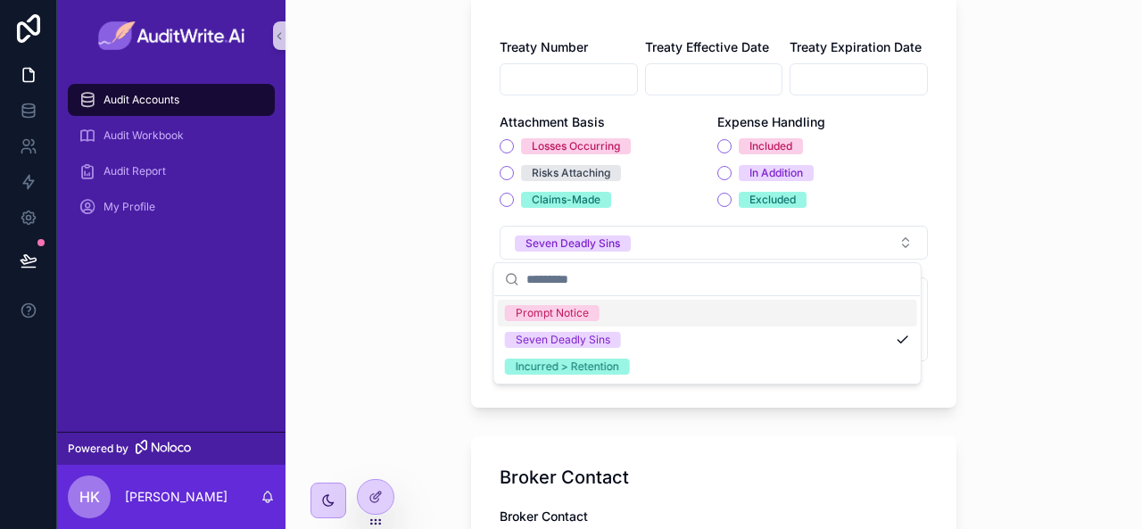
click at [557, 313] on div "Prompt Notice" at bounding box center [551, 313] width 73 height 16
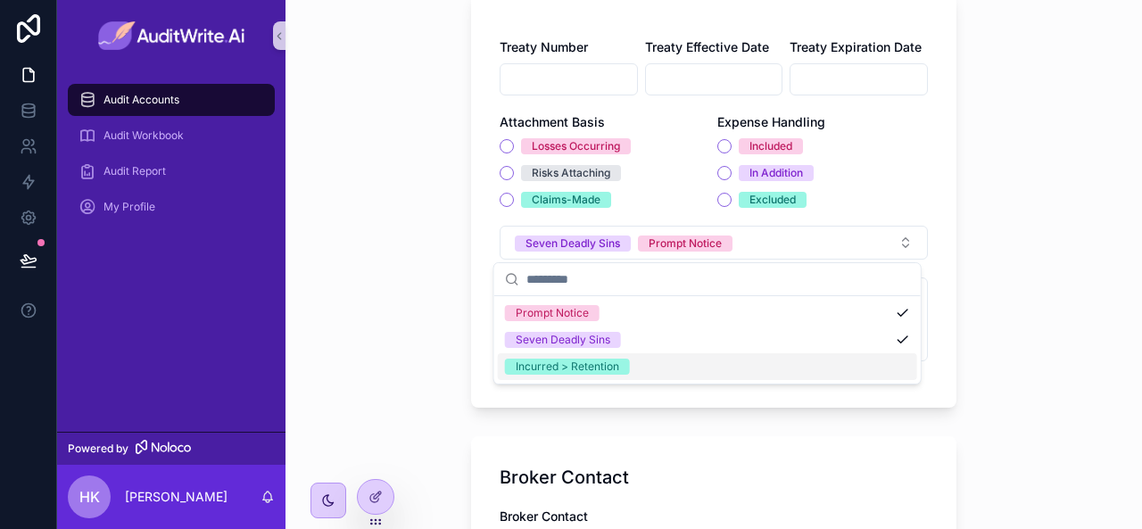
click at [573, 364] on div "Incurred > Retention" at bounding box center [566, 367] width 103 height 16
click at [428, 367] on div "Audit Accounts Treaty Details Treaty Details Cedent Broker Limit Retention Shar…" at bounding box center [713, 264] width 856 height 529
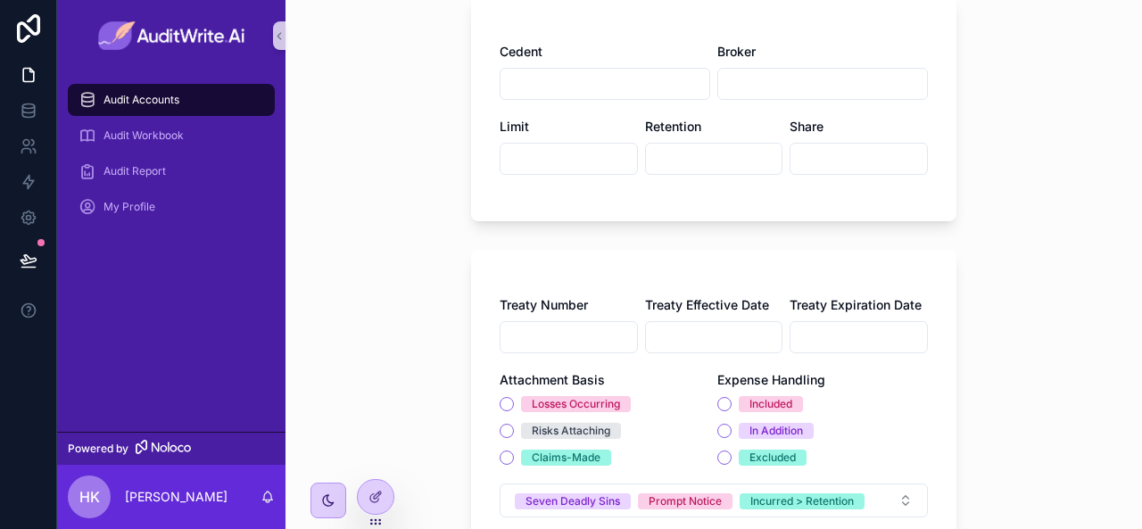
scroll to position [0, 0]
